Goal: Task Accomplishment & Management: Complete application form

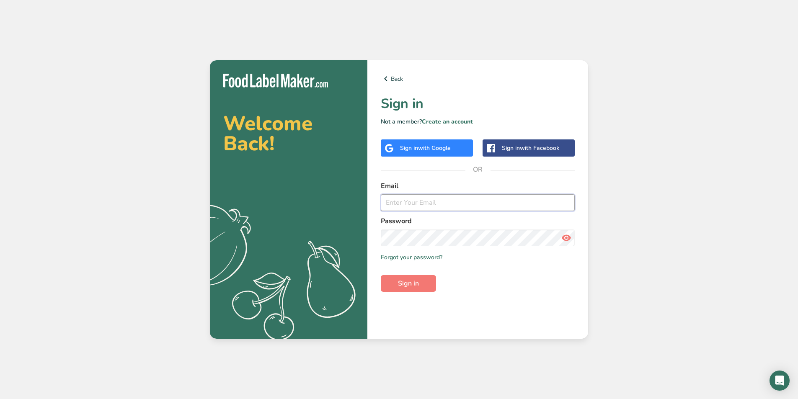
click at [432, 204] on input "email" at bounding box center [478, 202] width 194 height 17
click at [438, 142] on div "Sign in with Google" at bounding box center [427, 147] width 92 height 17
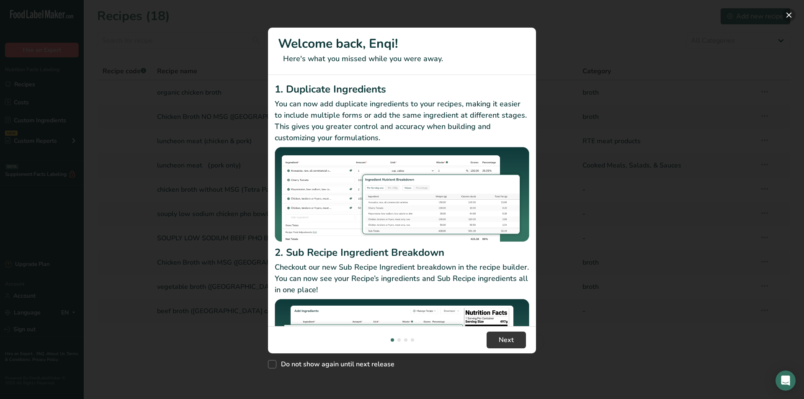
click at [791, 12] on button "New Features" at bounding box center [788, 14] width 13 height 13
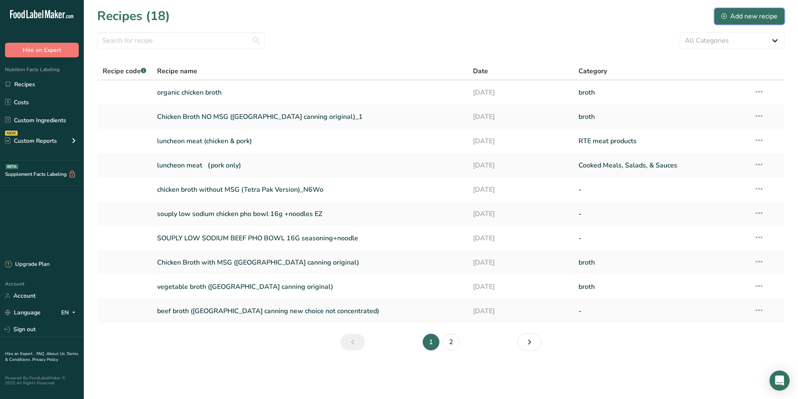
click at [715, 18] on button "Add new recipe" at bounding box center [749, 16] width 70 height 17
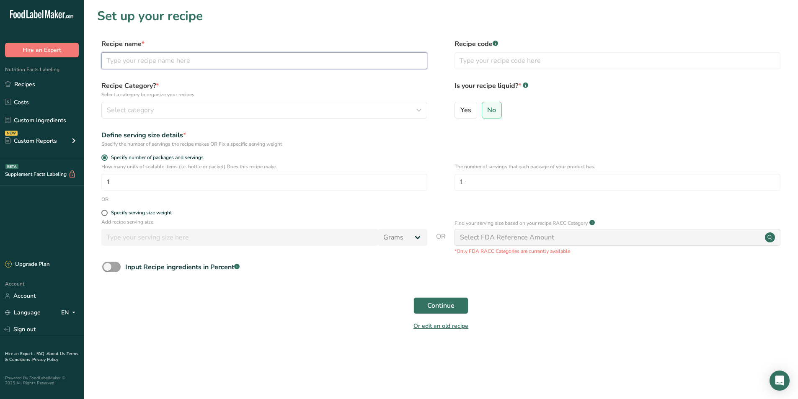
click at [135, 63] on input "text" at bounding box center [264, 60] width 326 height 17
type input "organic beef pho broth"
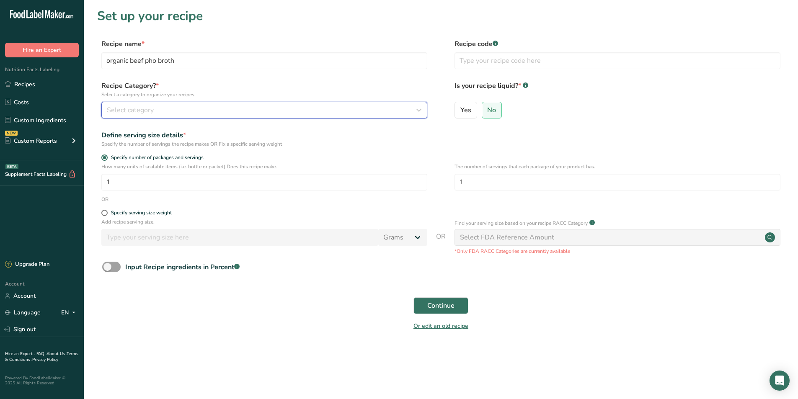
click at [226, 117] on button "Select category" at bounding box center [264, 110] width 326 height 17
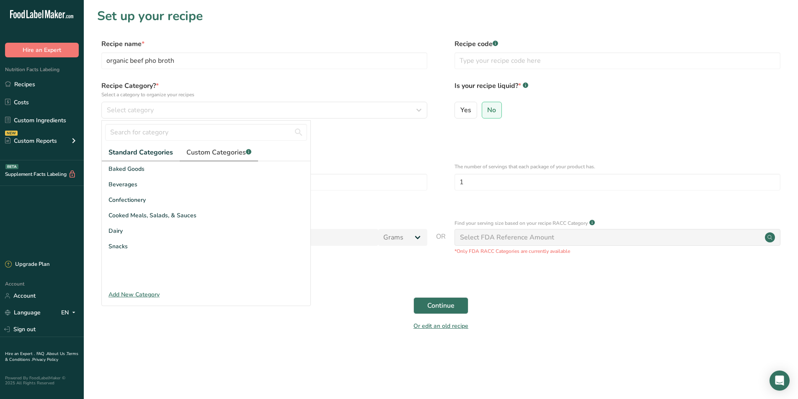
click at [210, 152] on span "Custom Categories .a-a{fill:#347362;}.b-a{fill:#fff;}" at bounding box center [218, 152] width 65 height 10
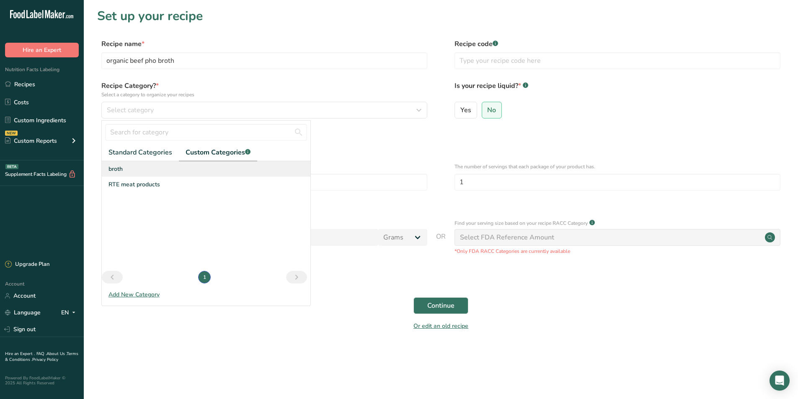
click at [122, 167] on span "broth" at bounding box center [115, 169] width 14 height 9
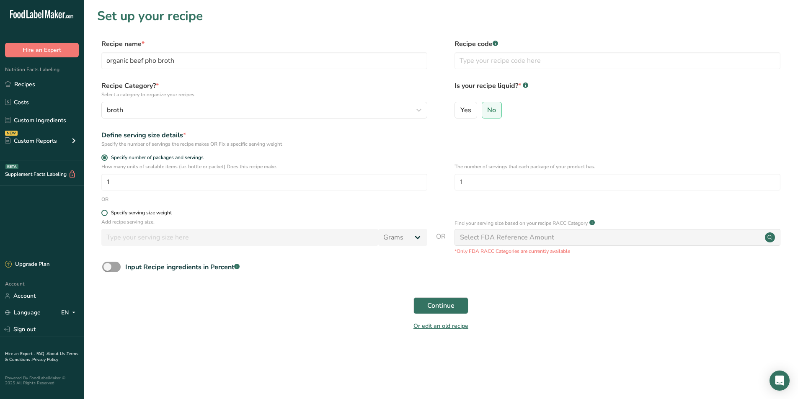
click at [103, 215] on span at bounding box center [104, 213] width 6 height 6
click at [103, 215] on input "Specify serving size weight" at bounding box center [103, 212] width 5 height 5
radio input "true"
radio input "false"
click at [133, 240] on input "number" at bounding box center [239, 237] width 277 height 17
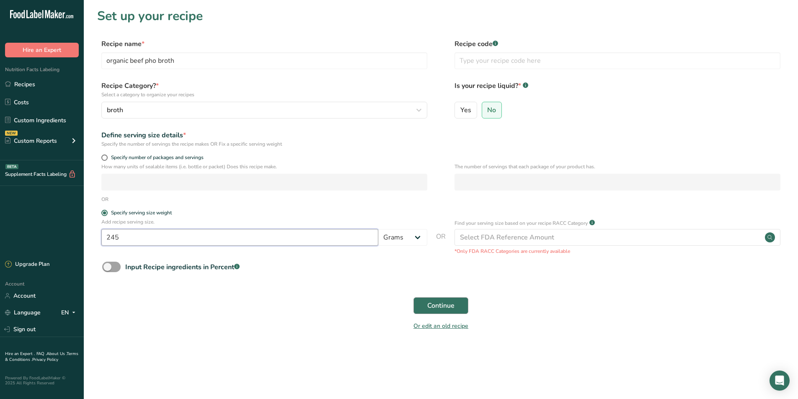
type input "245"
click at [445, 306] on span "Continue" at bounding box center [440, 306] width 27 height 10
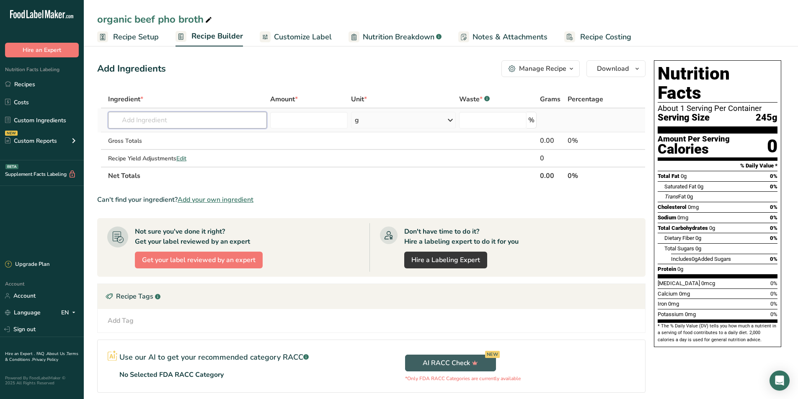
click at [184, 124] on input "text" at bounding box center [187, 120] width 159 height 17
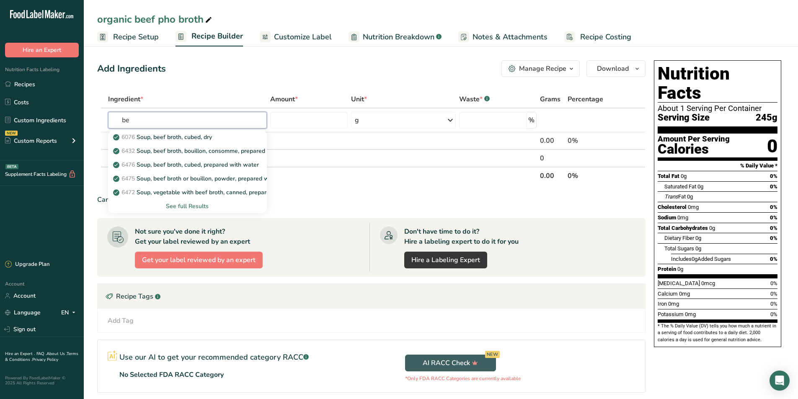
type input "b"
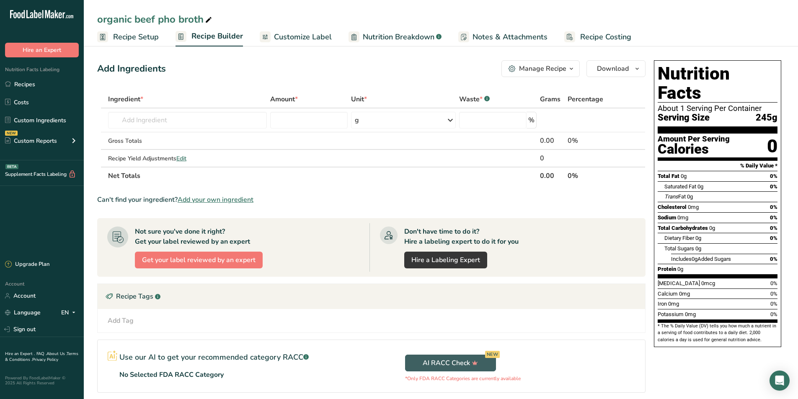
click at [251, 200] on span "Add your own ingredient" at bounding box center [216, 200] width 76 height 10
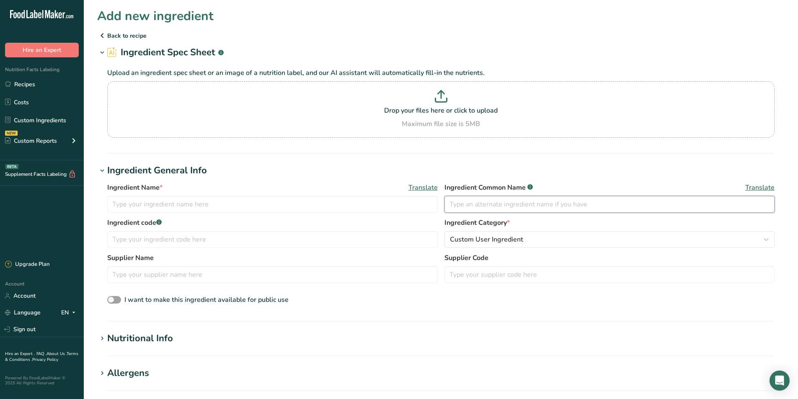
click at [481, 208] on input "text" at bounding box center [609, 204] width 330 height 17
type input "s"
type input "saltwell"
click at [232, 196] on input "text" at bounding box center [272, 204] width 330 height 17
type input "l"
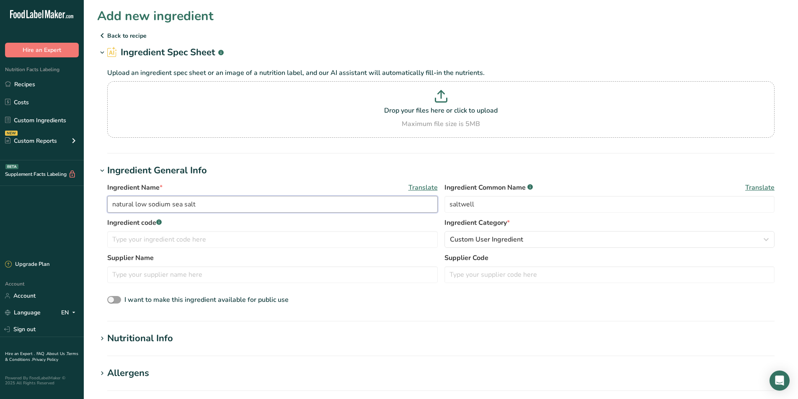
type input "natural low sodium sea salt"
click at [199, 249] on div "Ingredient code .a-a{fill:#347362;}.b-a{fill:#fff;} Ingredient Category * Custo…" at bounding box center [440, 235] width 667 height 35
click at [202, 244] on input "text" at bounding box center [272, 239] width 330 height 17
click at [187, 271] on input "text" at bounding box center [272, 274] width 330 height 17
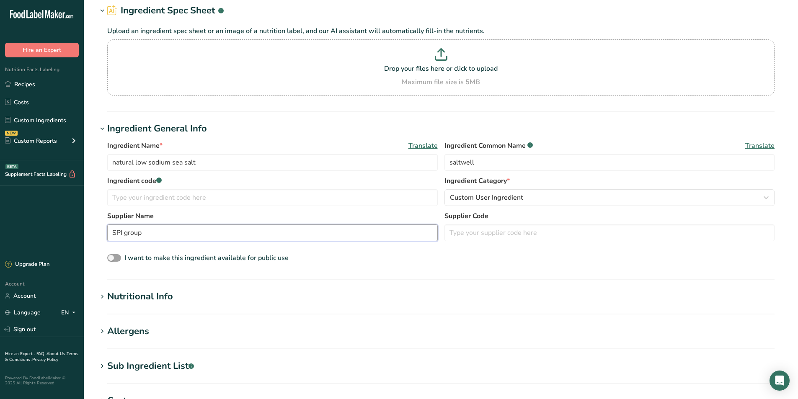
type input "SPI group"
click at [153, 297] on div "Nutritional Info" at bounding box center [140, 297] width 66 height 14
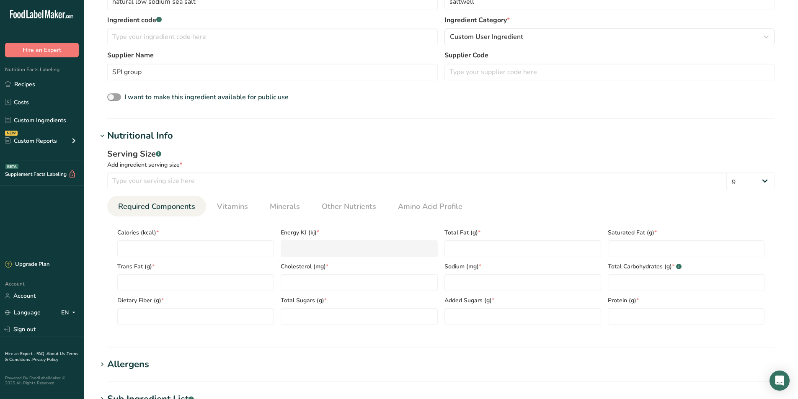
scroll to position [209, 0]
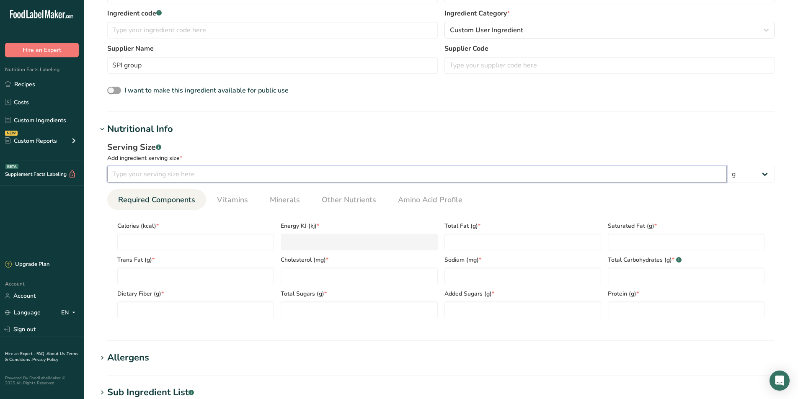
click at [165, 177] on input "number" at bounding box center [416, 174] width 619 height 17
type input "100"
click at [245, 241] on input "number" at bounding box center [195, 242] width 157 height 17
type input "0"
type KJ "0"
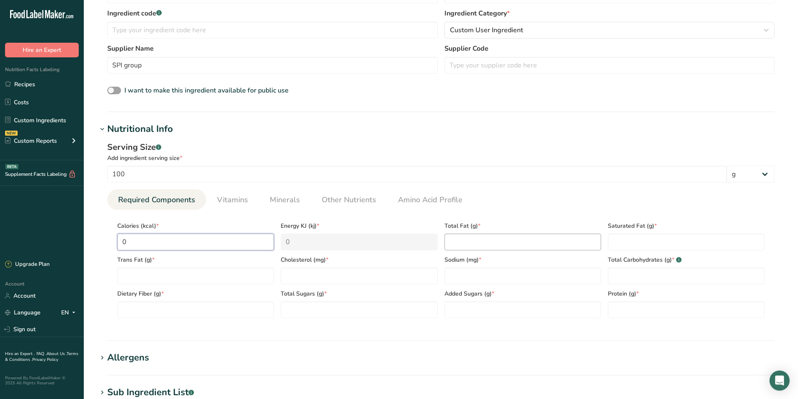
type input "0"
click at [532, 244] on Fat "number" at bounding box center [522, 242] width 157 height 17
type Fat "0"
click at [634, 243] on Fat "number" at bounding box center [686, 242] width 157 height 17
type Fat "0"
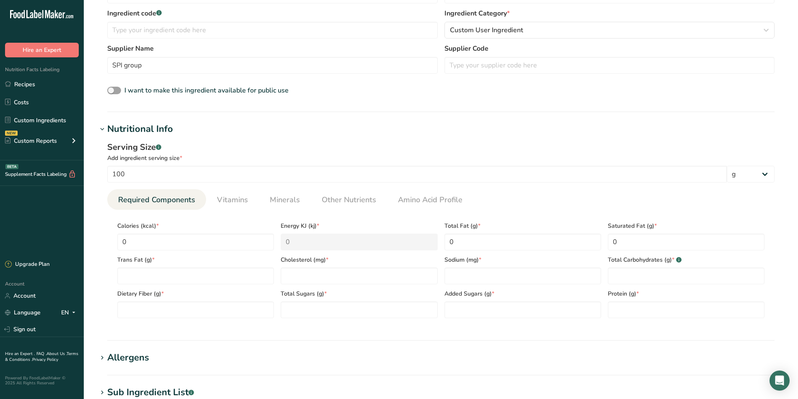
click at [178, 263] on span "Trans Fat (g) *" at bounding box center [195, 259] width 157 height 9
click at [184, 276] on Fat "number" at bounding box center [195, 276] width 157 height 17
type Fat "0"
click at [315, 279] on input "number" at bounding box center [359, 276] width 157 height 17
type input "0"
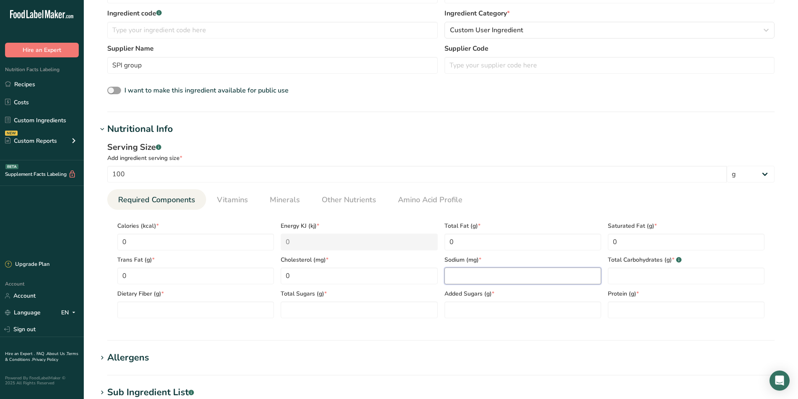
click at [466, 276] on input "number" at bounding box center [522, 276] width 157 height 17
type input "25600"
click at [634, 279] on Carbohydrates "number" at bounding box center [686, 276] width 157 height 17
type Carbohydrates "0"
click at [190, 311] on Fiber "number" at bounding box center [195, 310] width 157 height 17
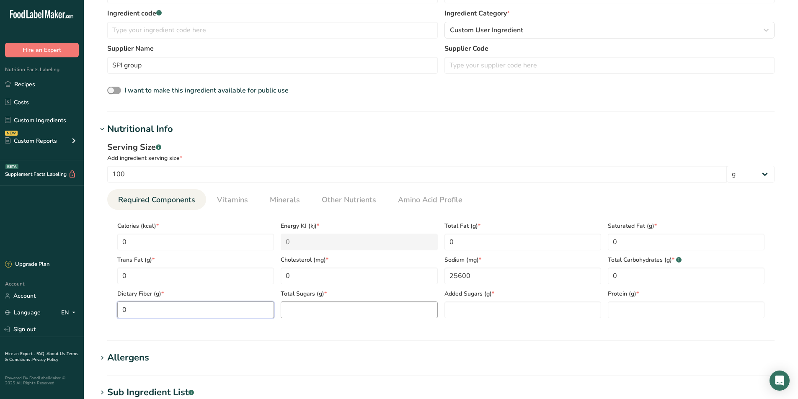
type Fiber "0"
click at [331, 307] on Sugars "number" at bounding box center [359, 310] width 157 height 17
type Sugars "0"
drag, startPoint x: 498, startPoint y: 295, endPoint x: 505, endPoint y: 298, distance: 7.9
click at [505, 298] on span "Added Sugars (g) *" at bounding box center [522, 293] width 157 height 9
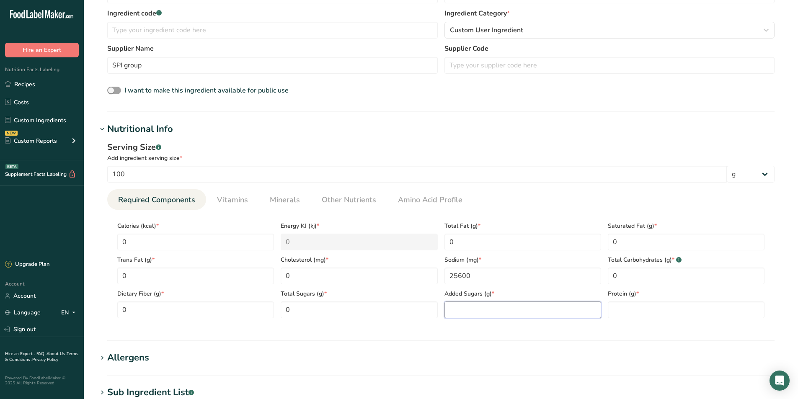
click at [511, 312] on Sugars "number" at bounding box center [522, 310] width 157 height 17
type Sugars "0"
click at [654, 321] on section "Calories (kcal) * 0 Energy KJ (kj) * 0 Total Fat (g) * 0 Saturated Fat (g) * 0 …" at bounding box center [440, 267] width 667 height 115
click at [624, 311] on input "number" at bounding box center [686, 310] width 157 height 17
type input "0"
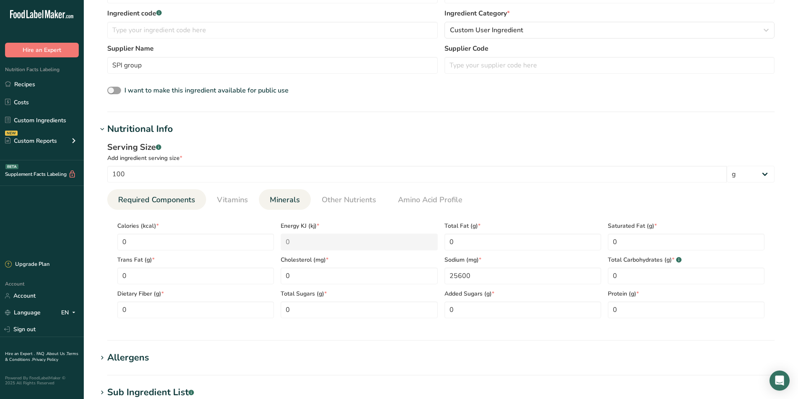
click at [293, 206] on span "Minerals" at bounding box center [285, 199] width 30 height 11
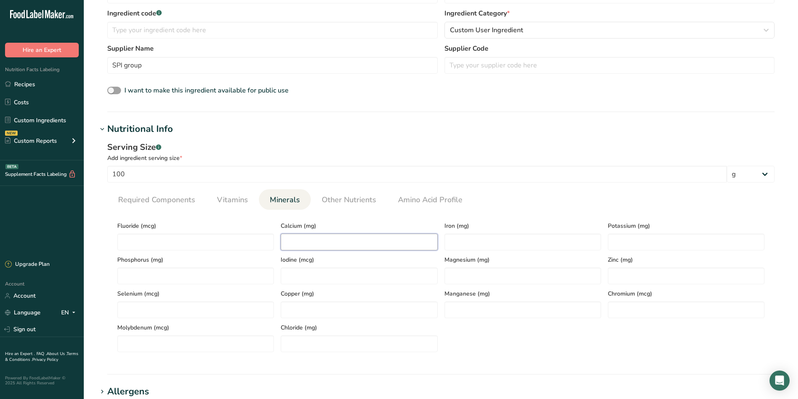
click at [382, 240] on input "number" at bounding box center [359, 242] width 157 height 17
type input "500"
click at [473, 275] on input "number" at bounding box center [522, 276] width 157 height 17
type input "200"
click at [498, 240] on input "number" at bounding box center [522, 242] width 157 height 17
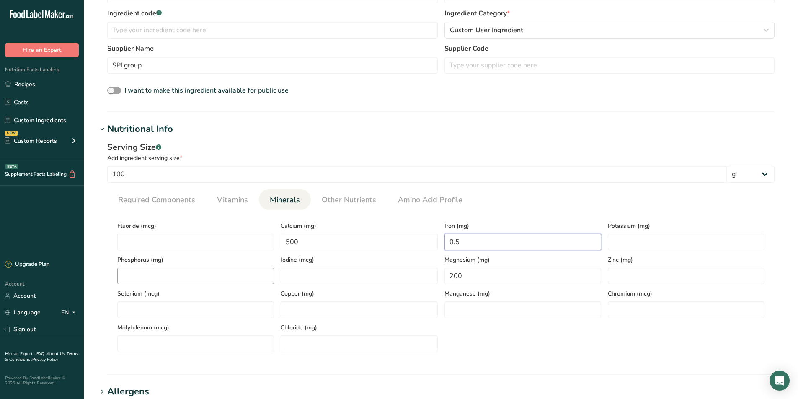
type input "0.5"
click at [211, 275] on input "number" at bounding box center [195, 276] width 157 height 17
click at [624, 238] on input "number" at bounding box center [686, 242] width 157 height 17
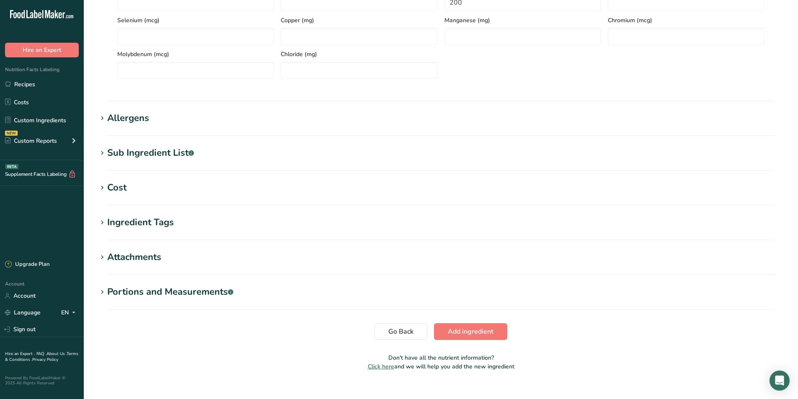
scroll to position [495, 0]
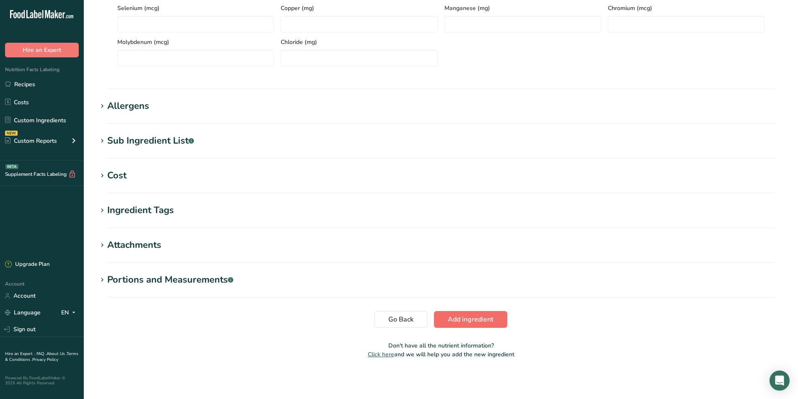
type input "15700"
click at [470, 320] on span "Add ingredient" at bounding box center [471, 320] width 46 height 10
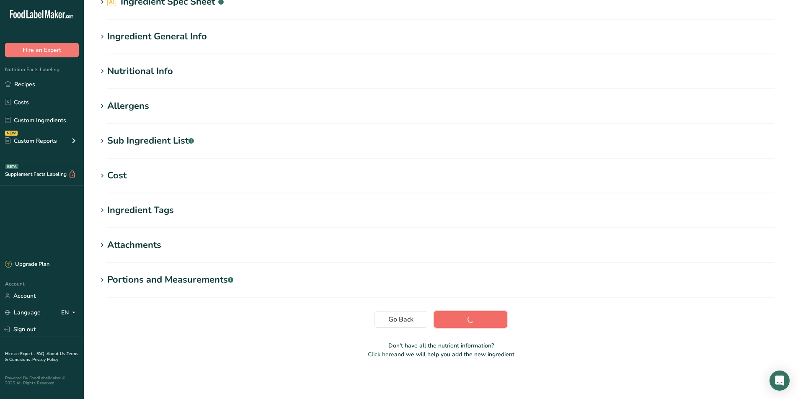
scroll to position [51, 0]
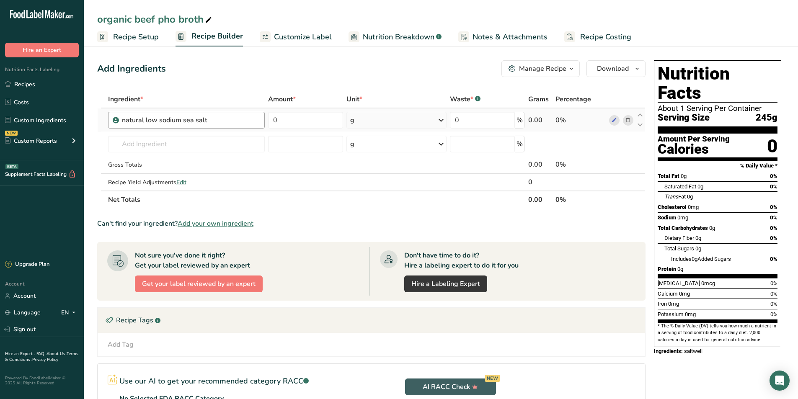
click at [230, 122] on div "natural low sodium sea salt" at bounding box center [191, 120] width 138 height 10
drag, startPoint x: 302, startPoint y: 124, endPoint x: 266, endPoint y: 112, distance: 37.5
click at [269, 122] on input "0" at bounding box center [305, 120] width 75 height 17
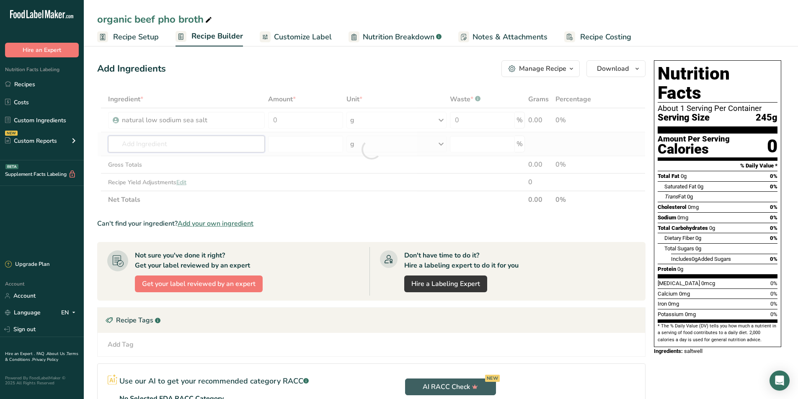
click at [140, 145] on div "Ingredient * Amount * Unit * Waste * .a-a{fill:#347362;}.b-a{fill:#fff;} Grams …" at bounding box center [371, 149] width 548 height 118
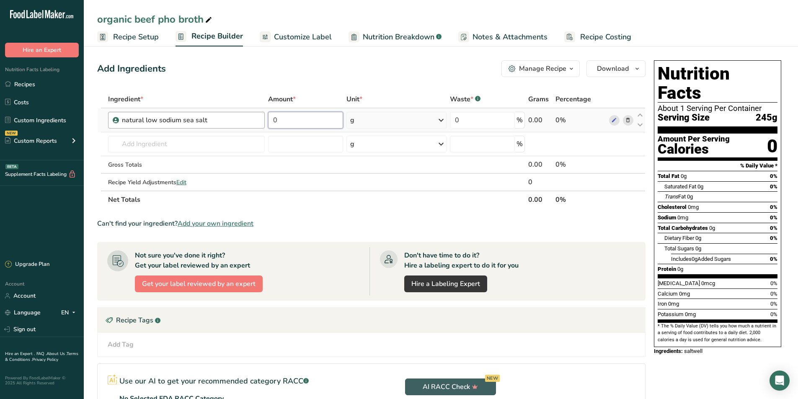
drag, startPoint x: 310, startPoint y: 118, endPoint x: 261, endPoint y: 121, distance: 48.7
click at [261, 121] on tr "natural low sodium sea salt 0 g Weight Units g kg mg See more Volume Units l Vo…" at bounding box center [371, 120] width 547 height 24
type input "23"
click at [199, 141] on div "Ingredient * Amount * Unit * Waste * .a-a{fill:#347362;}.b-a{fill:#fff;} Grams …" at bounding box center [371, 149] width 548 height 118
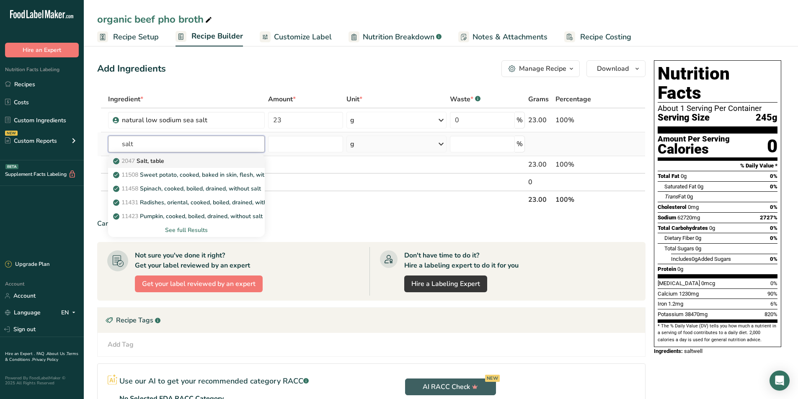
type input "salt"
click at [196, 160] on div "2047 Salt, table" at bounding box center [180, 161] width 130 height 9
type input "Salt, table"
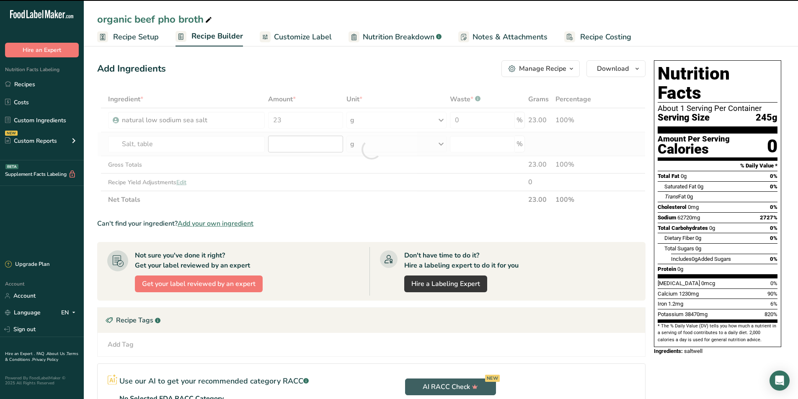
type input "0"
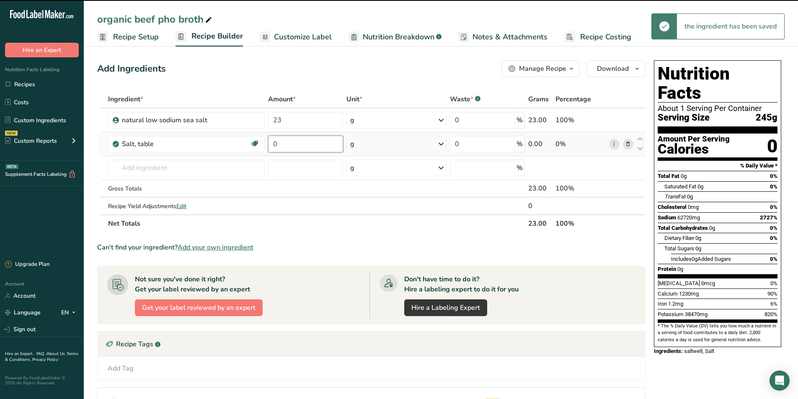
click at [291, 148] on input "0" at bounding box center [305, 144] width 75 height 17
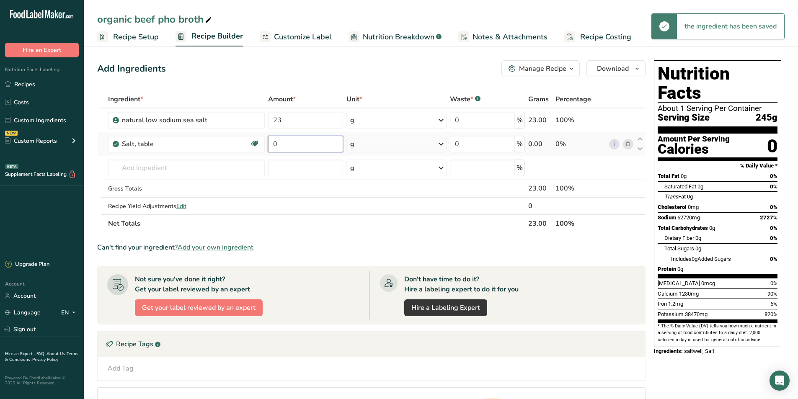
drag, startPoint x: 291, startPoint y: 148, endPoint x: 265, endPoint y: 146, distance: 26.1
click at [265, 146] on tr "Salt, table Dairy free Gluten free Vegan Vegetarian Soy free 0 g Portions 1 tsp…" at bounding box center [371, 144] width 547 height 24
type input "17"
click at [163, 165] on div "Ingredient * Amount * Unit * Waste * .a-a{fill:#347362;}.b-a{fill:#fff;} Grams …" at bounding box center [371, 161] width 548 height 142
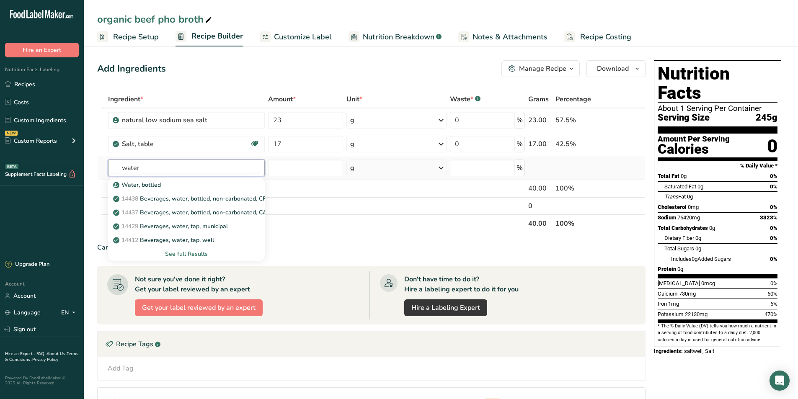
type input "water"
click at [198, 253] on div "See full Results" at bounding box center [186, 254] width 143 height 9
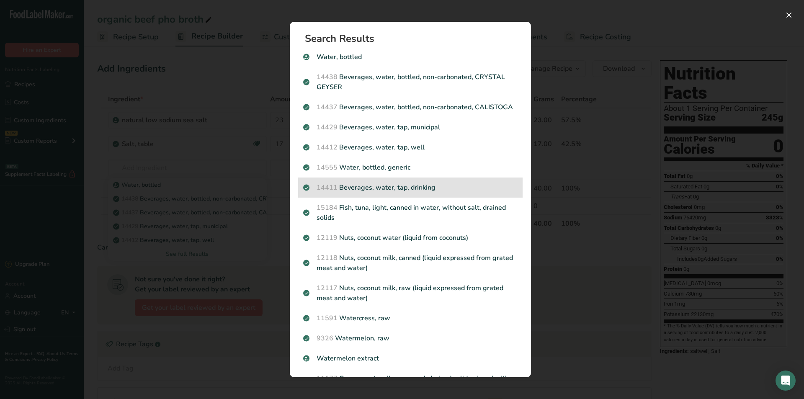
click at [412, 193] on p "14411 Beverages, water, tap, drinking" at bounding box center [410, 188] width 214 height 10
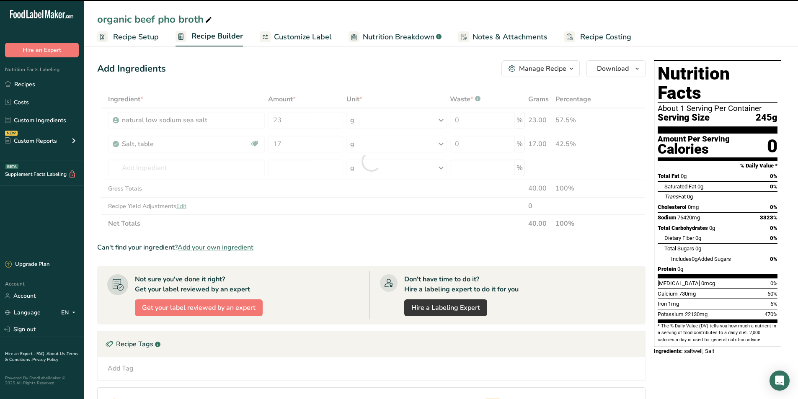
type input "0"
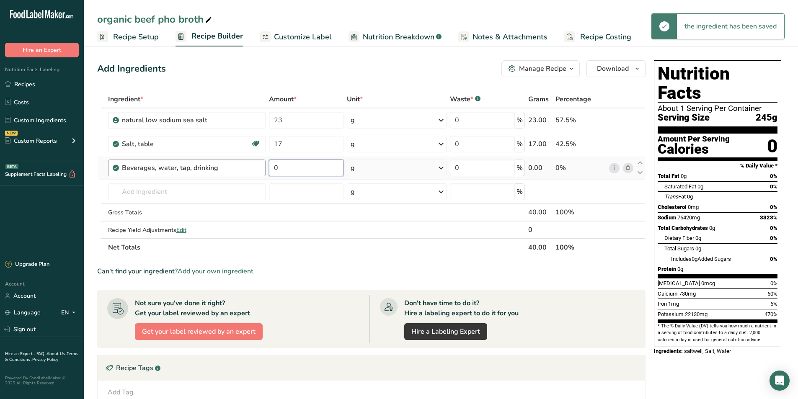
drag, startPoint x: 288, startPoint y: 167, endPoint x: 259, endPoint y: 167, distance: 28.9
click at [259, 167] on tr "Beverages, water, tap, drinking 0 g Portions 1 fl oz 1 serving 8 fl oz 1 liter …" at bounding box center [371, 168] width 547 height 24
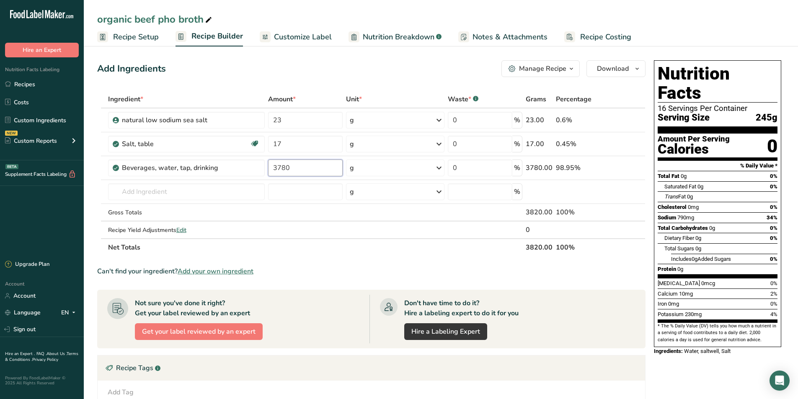
type input "3780"
click at [616, 267] on div "Can't find your ingredient? Add your own ingredient" at bounding box center [371, 271] width 548 height 10
click at [160, 199] on input "text" at bounding box center [186, 191] width 157 height 17
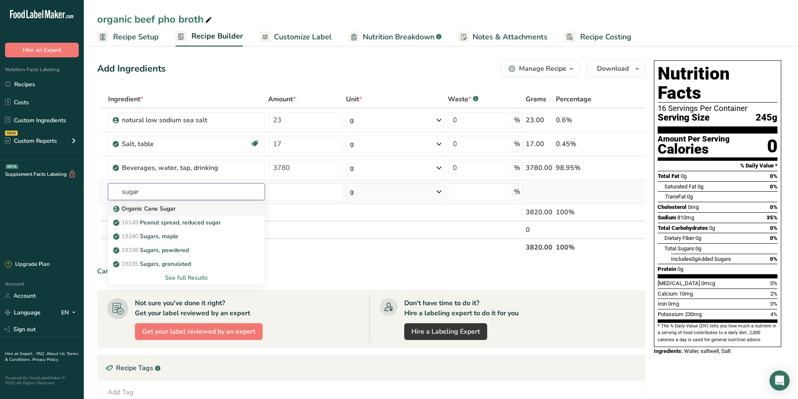
type input "sugar"
click at [181, 209] on div "Organic Cane Sugar" at bounding box center [180, 208] width 130 height 9
type input "Organic Cane Sugar"
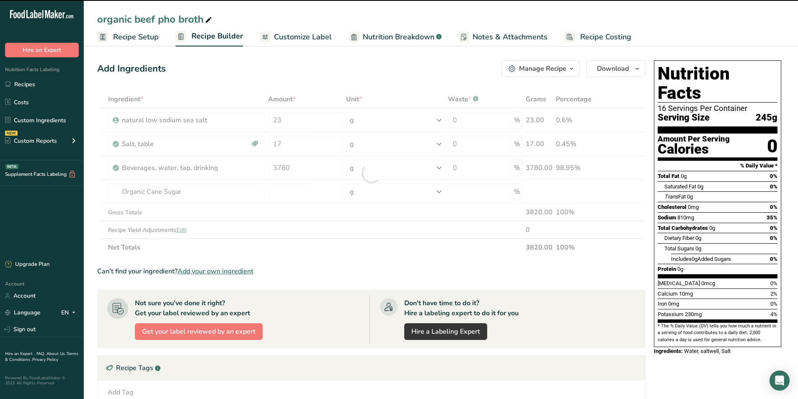
type input "0"
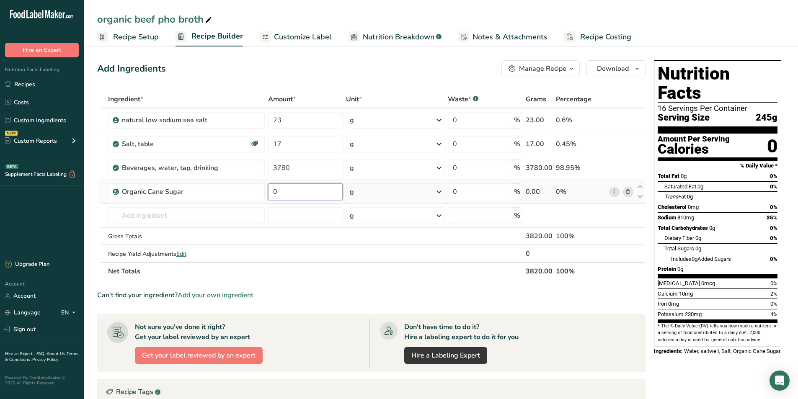
drag, startPoint x: 297, startPoint y: 190, endPoint x: 268, endPoint y: 191, distance: 28.9
click at [268, 191] on td "0" at bounding box center [304, 192] width 77 height 24
type input "45"
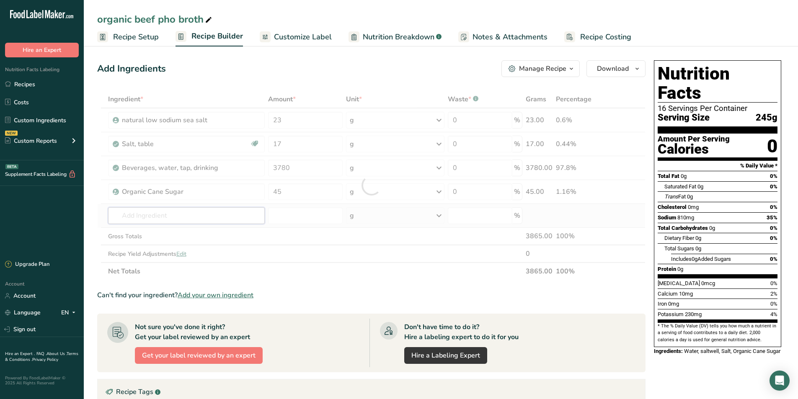
click at [165, 210] on div "Ingredient * Amount * Unit * Waste * .a-a{fill:#347362;}.b-a{fill:#fff;} Grams …" at bounding box center [371, 185] width 548 height 190
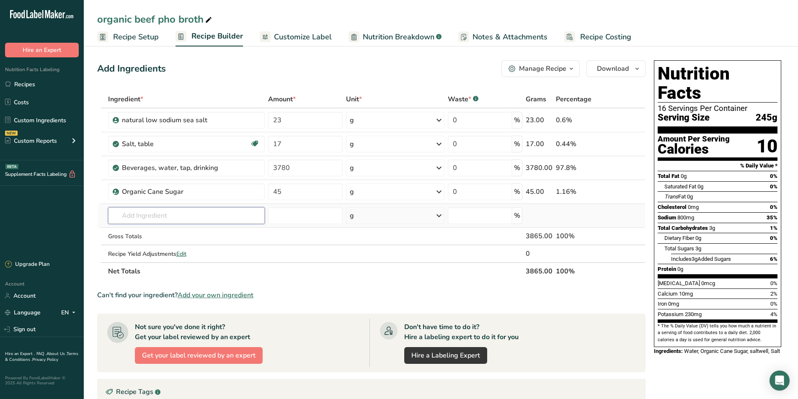
click at [129, 219] on input "text" at bounding box center [186, 215] width 157 height 17
type input "yeast extract"
click at [135, 235] on p "yeast extract FIG22LS" at bounding box center [148, 232] width 67 height 9
type input "yeast extract FIG22LS"
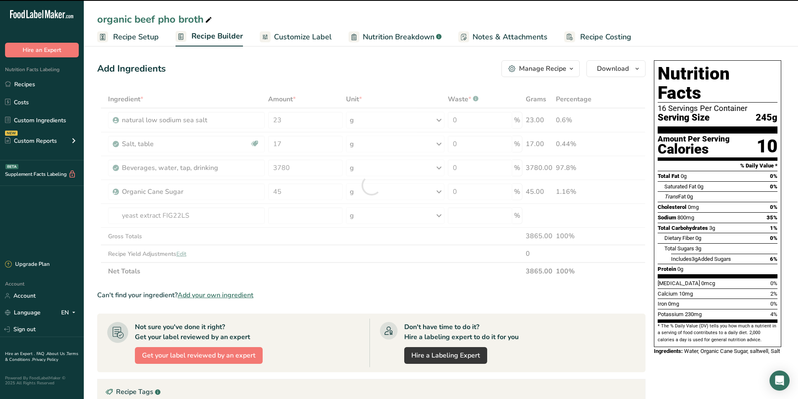
type input "0"
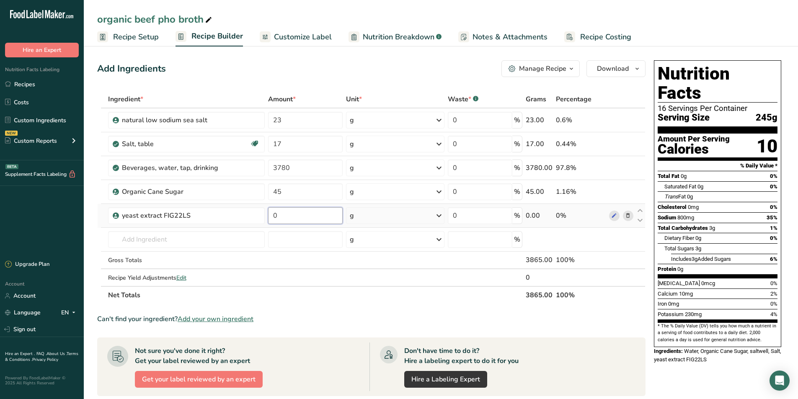
drag, startPoint x: 298, startPoint y: 215, endPoint x: 268, endPoint y: 218, distance: 30.3
click at [268, 218] on input "0" at bounding box center [305, 215] width 74 height 17
type input "7.9"
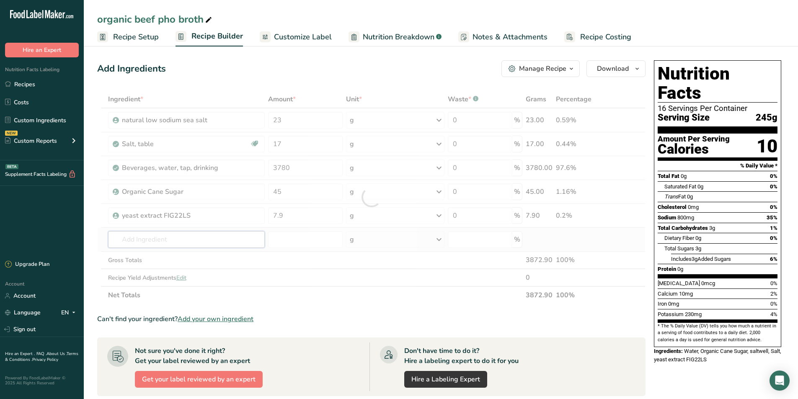
click at [176, 242] on div "Ingredient * Amount * Unit * Waste * .a-a{fill:#347362;}.b-a{fill:#fff;} Grams …" at bounding box center [371, 197] width 548 height 214
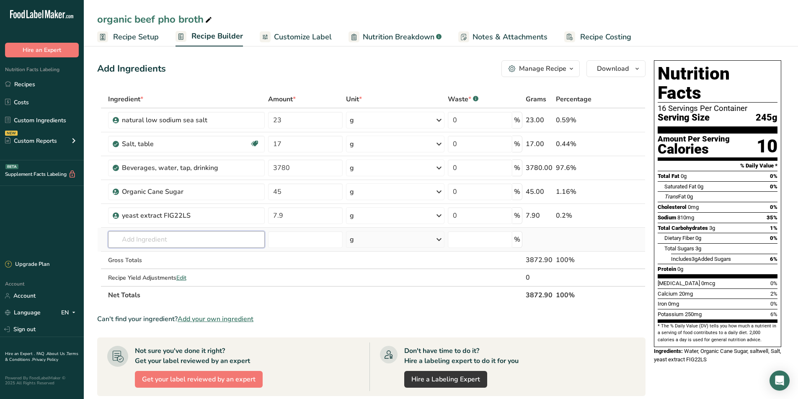
click at [167, 242] on input "text" at bounding box center [186, 239] width 157 height 17
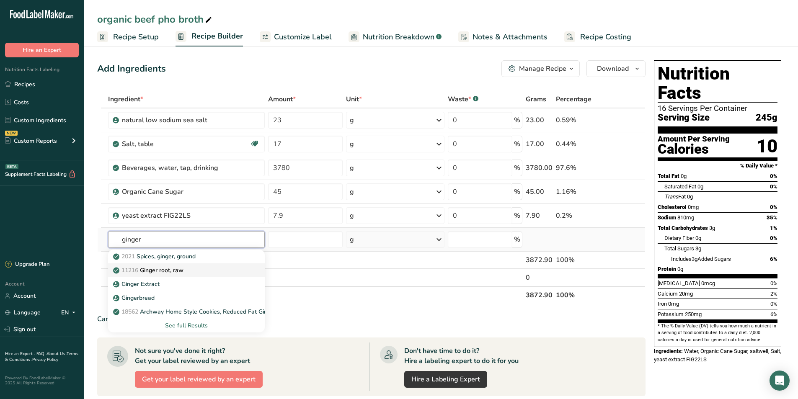
type input "ginger"
click at [190, 271] on div "11216 [PERSON_NAME], raw" at bounding box center [180, 270] width 130 height 9
type input "Ginger root, raw"
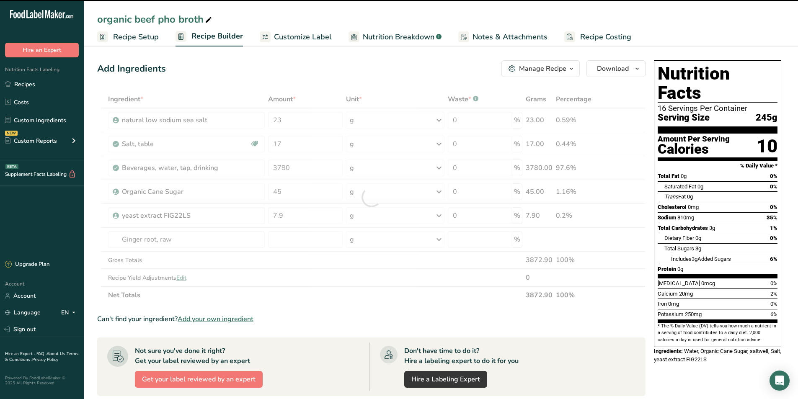
type input "0"
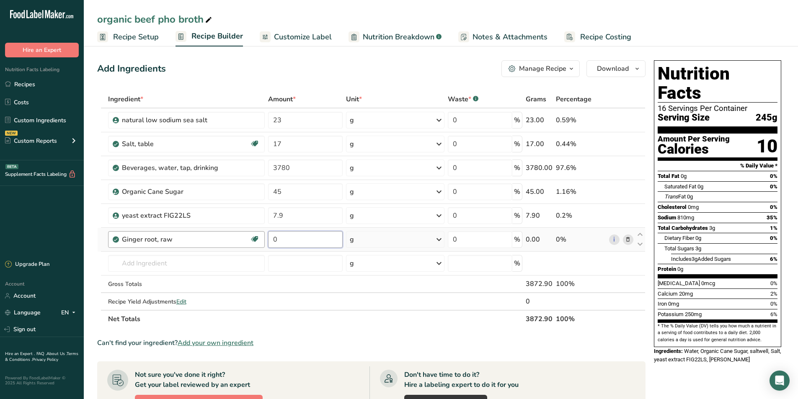
drag, startPoint x: 289, startPoint y: 242, endPoint x: 264, endPoint y: 245, distance: 24.4
click at [264, 245] on tr "[PERSON_NAME], raw Dairy free Gluten free Vegan Vegetarian Soy free 0 g Portion…" at bounding box center [371, 240] width 547 height 24
type input "10"
click at [229, 268] on div "Ingredient * Amount * Unit * Waste * .a-a{fill:#347362;}.b-a{fill:#fff;} Grams …" at bounding box center [371, 208] width 548 height 237
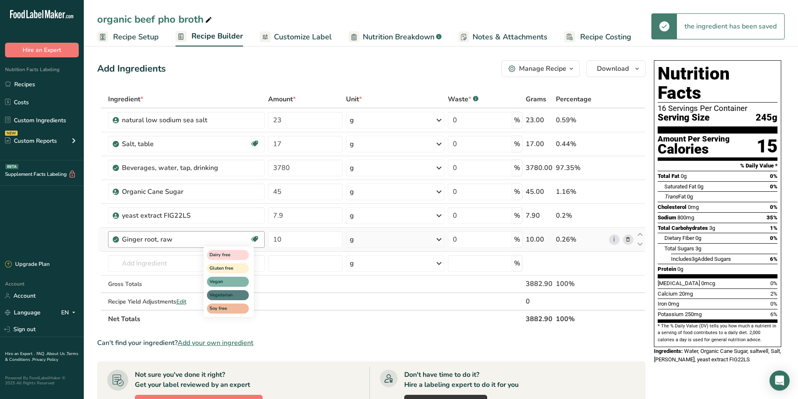
click at [254, 238] on icon at bounding box center [254, 239] width 8 height 13
click at [253, 241] on icon at bounding box center [254, 239] width 8 height 13
click at [248, 251] on div "Dairy free" at bounding box center [228, 255] width 42 height 10
click at [250, 255] on div "Dairy free Gluten free Vegan Vegetarian Soy free" at bounding box center [229, 282] width 50 height 70
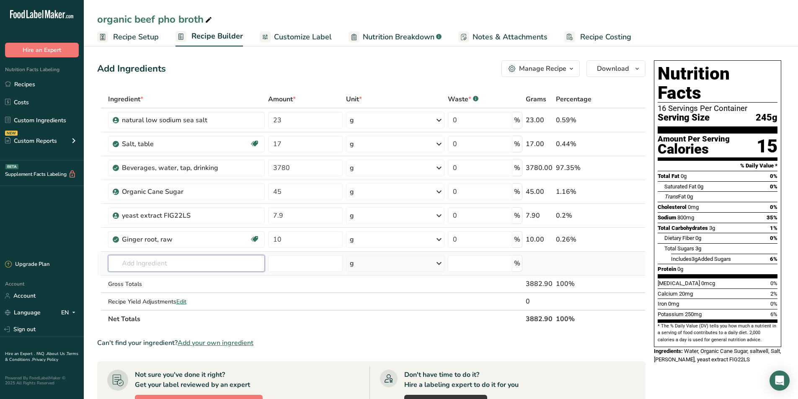
click at [155, 262] on input "text" at bounding box center [186, 263] width 157 height 17
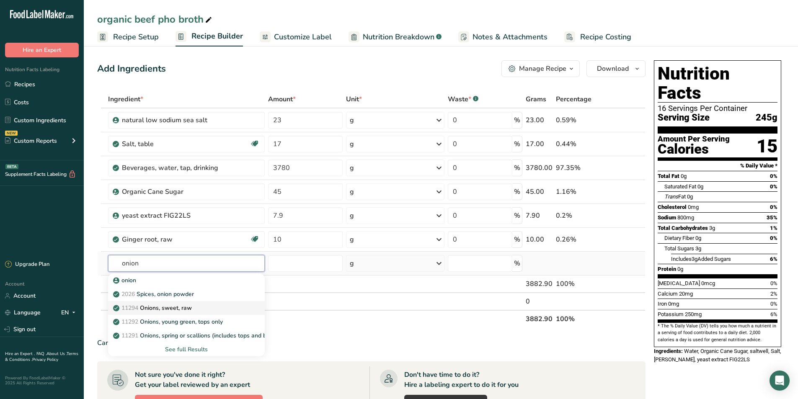
type input "onion"
click at [182, 307] on p "11294 Onions, sweet, raw" at bounding box center [153, 308] width 77 height 9
type input "Onions, sweet, raw"
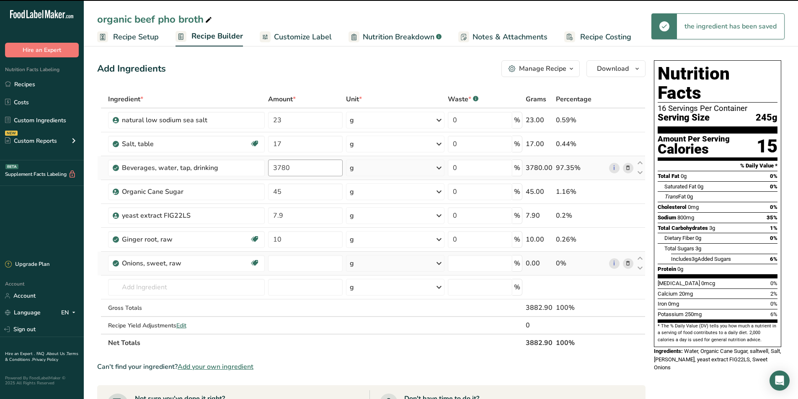
type input "0"
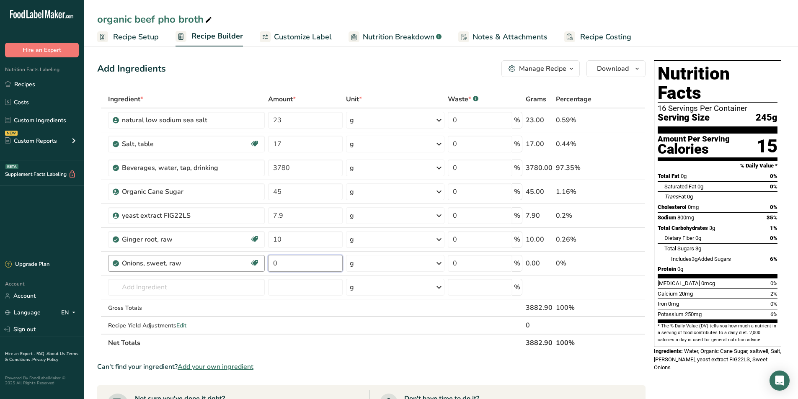
drag, startPoint x: 284, startPoint y: 264, endPoint x: 260, endPoint y: 265, distance: 23.0
click at [260, 265] on tr "Onions, sweet, raw Source of Antioxidants [MEDICAL_DATA] Effect Dairy free Glut…" at bounding box center [371, 264] width 547 height 24
type input "23"
click at [369, 312] on div "Ingredient * Amount * Unit * Waste * .a-a{fill:#347362;}.b-a{fill:#fff;} Grams …" at bounding box center [371, 220] width 548 height 261
click at [126, 284] on input "text" at bounding box center [186, 287] width 157 height 17
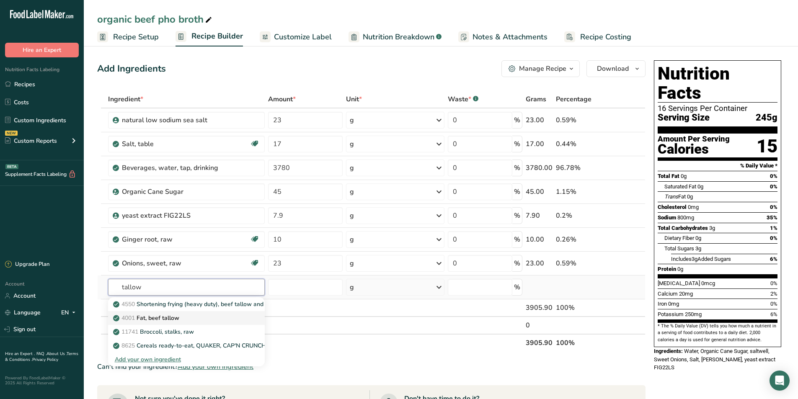
type input "tallow"
click at [179, 318] on p "4001 Fat, beef tallow" at bounding box center [147, 318] width 64 height 9
type input "Fat, beef tallow"
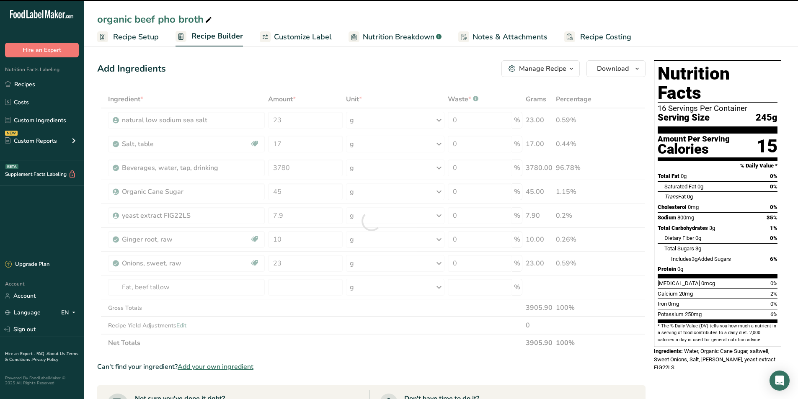
type input "0"
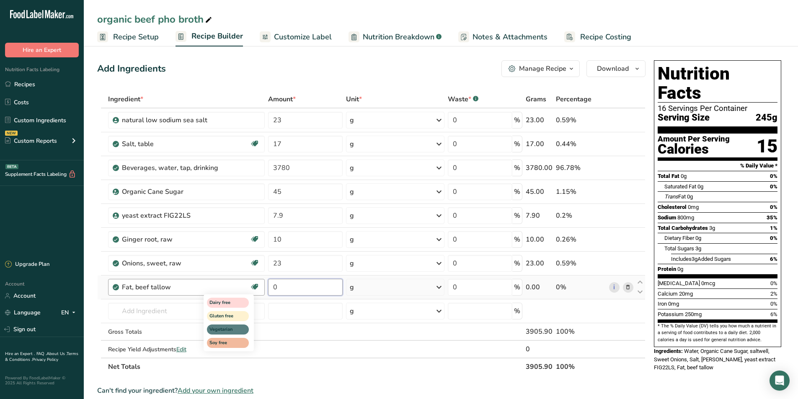
drag, startPoint x: 286, startPoint y: 289, endPoint x: 260, endPoint y: 291, distance: 26.1
click at [260, 291] on tr "Fat, beef tallow Dairy free Gluten free Vegetarian Soy free 0 g Portions 1 tbsp…" at bounding box center [371, 288] width 547 height 24
type input "30"
click at [664, 370] on div "Nutrition Facts 16 Servings Per Container Serving Size 245g Amount Per Serving …" at bounding box center [717, 353] width 134 height 593
